Goal: Find specific page/section: Find specific page/section

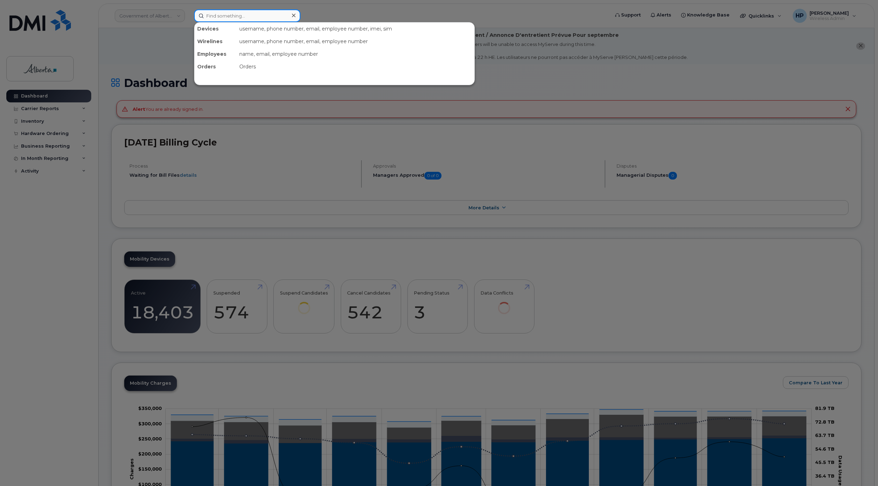
click at [220, 14] on input at bounding box center [247, 15] width 106 height 13
paste input "7805042330"
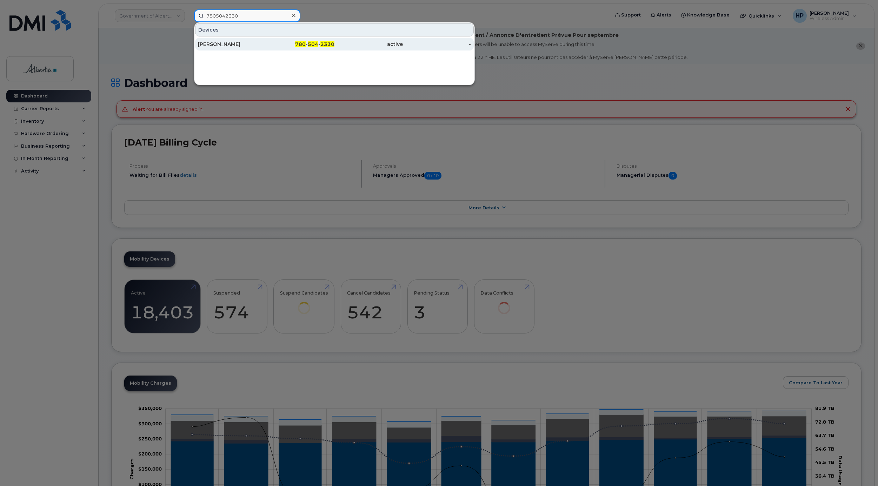
type input "7805042330"
click at [216, 46] on div "[PERSON_NAME]" at bounding box center [232, 44] width 68 height 7
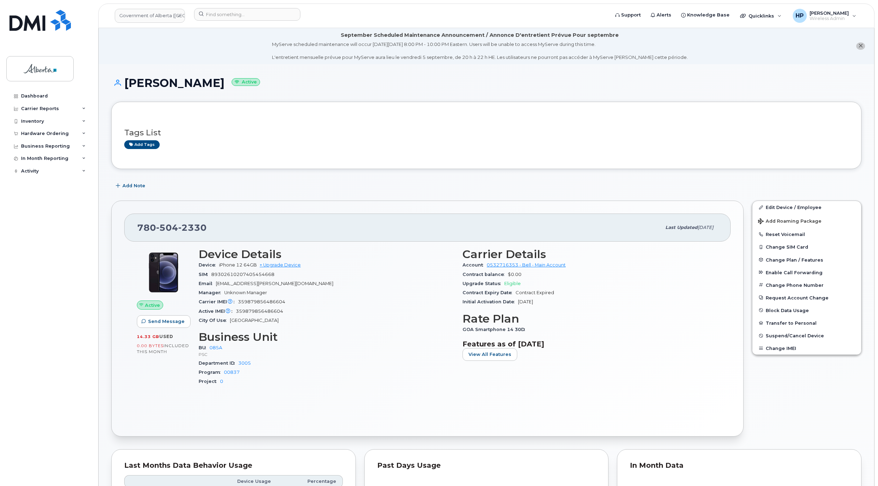
click at [640, 109] on div "Tags List Add tags" at bounding box center [486, 135] width 750 height 67
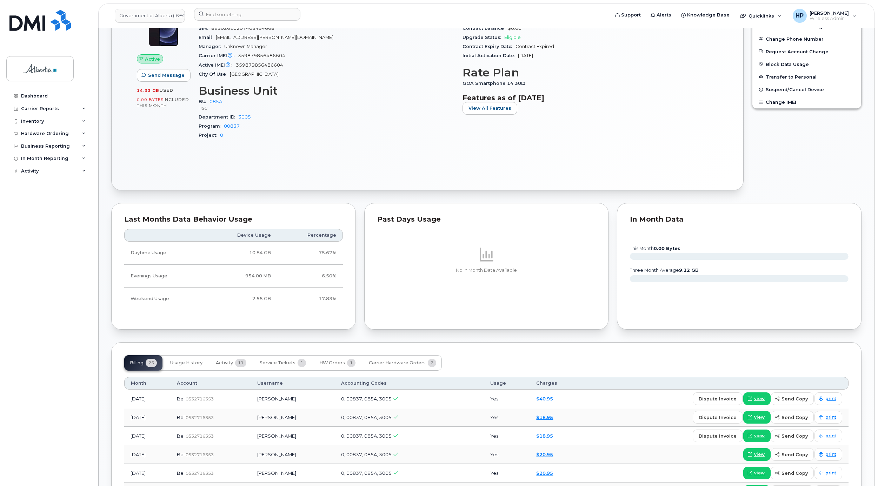
scroll to position [269, 0]
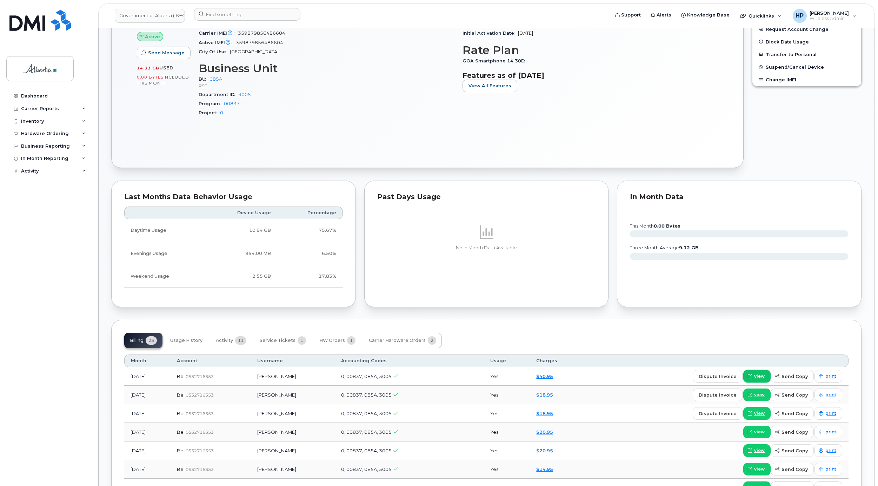
click at [762, 380] on span "view" at bounding box center [759, 376] width 11 height 6
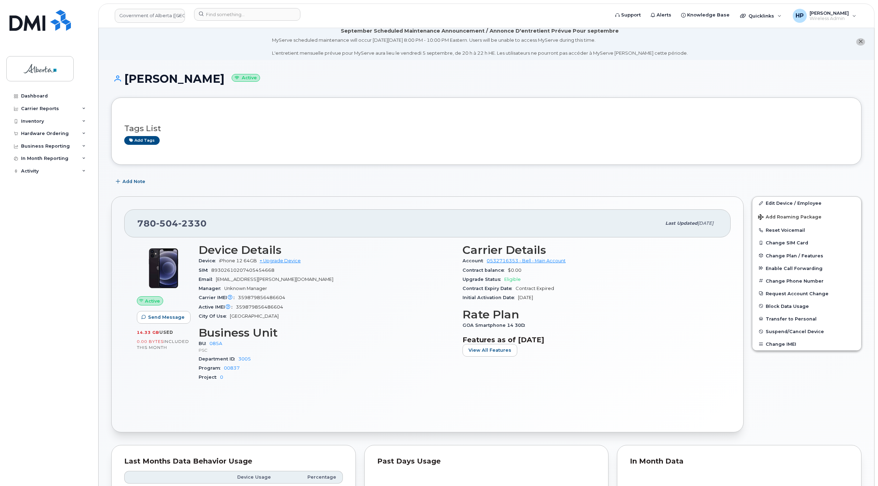
scroll to position [0, 0]
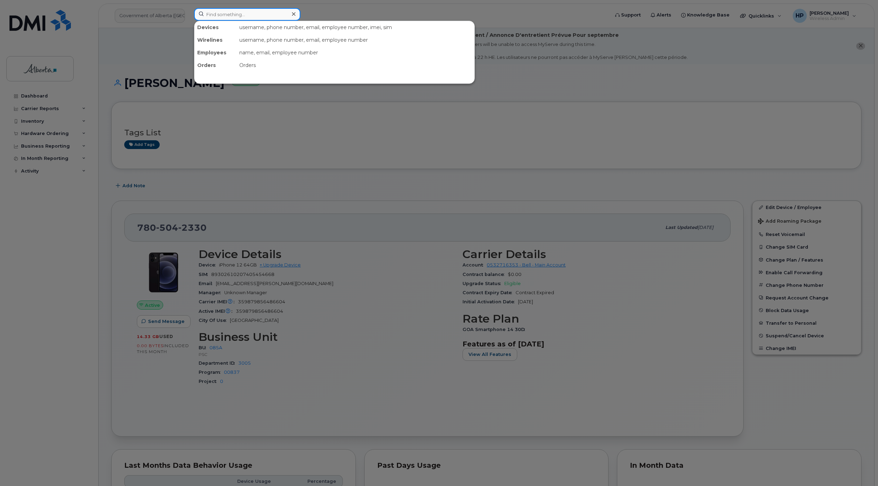
click at [207, 12] on input at bounding box center [247, 14] width 106 height 13
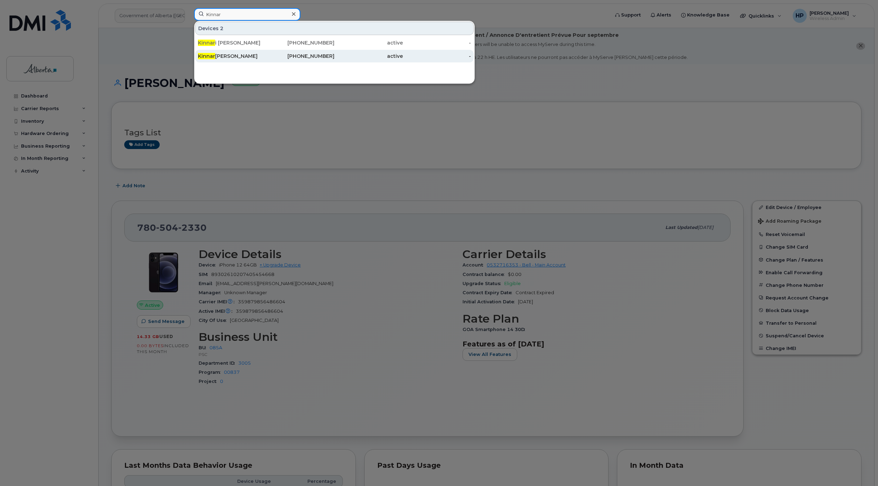
type input "Kinnar"
click at [217, 53] on div "Kinnar Patel" at bounding box center [232, 56] width 68 height 13
